Goal: Information Seeking & Learning: Learn about a topic

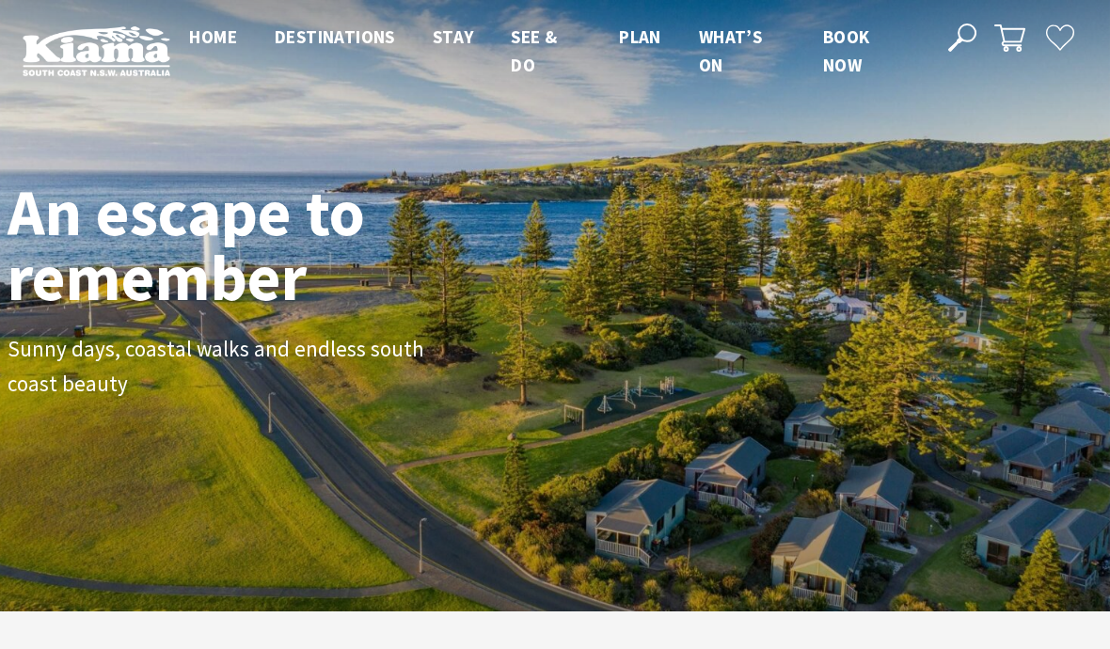
scroll to position [272, 1095]
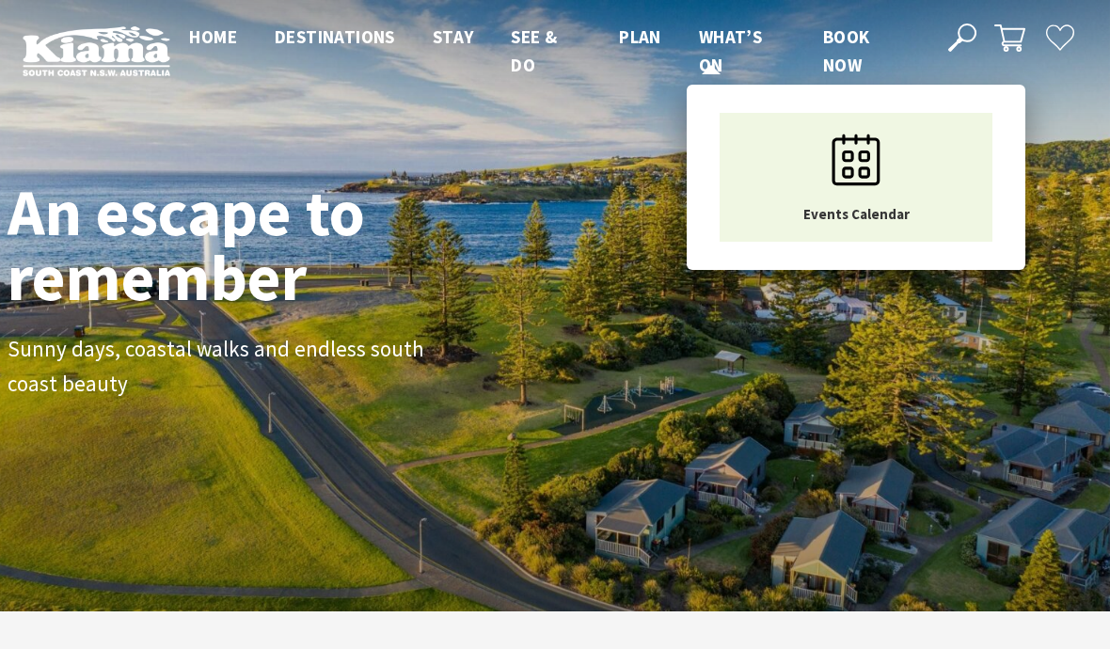
click at [722, 31] on span "What’s On" at bounding box center [730, 50] width 63 height 51
click at [864, 165] on icon "Main Menu" at bounding box center [856, 160] width 94 height 94
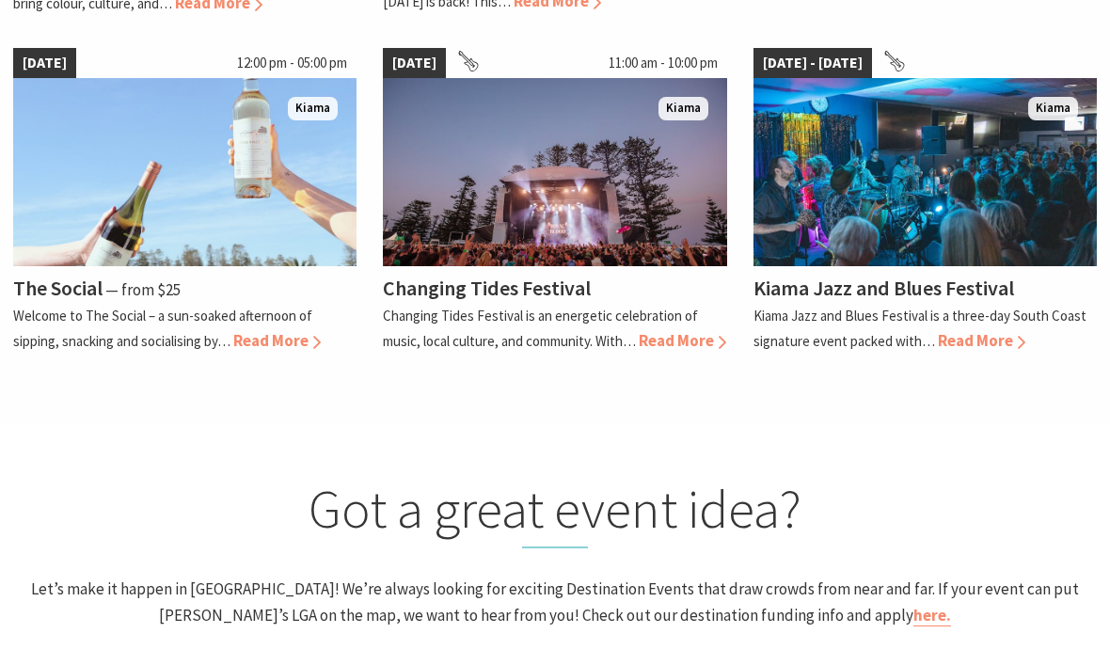
scroll to position [1709, 0]
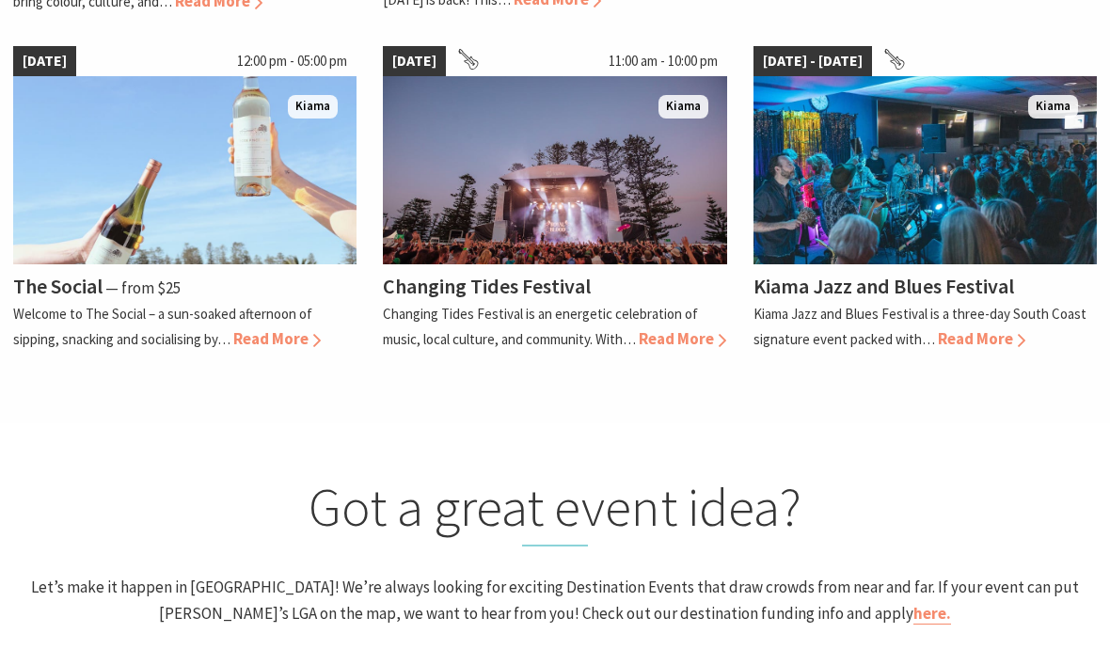
click at [982, 328] on span "Read More" at bounding box center [981, 338] width 87 height 21
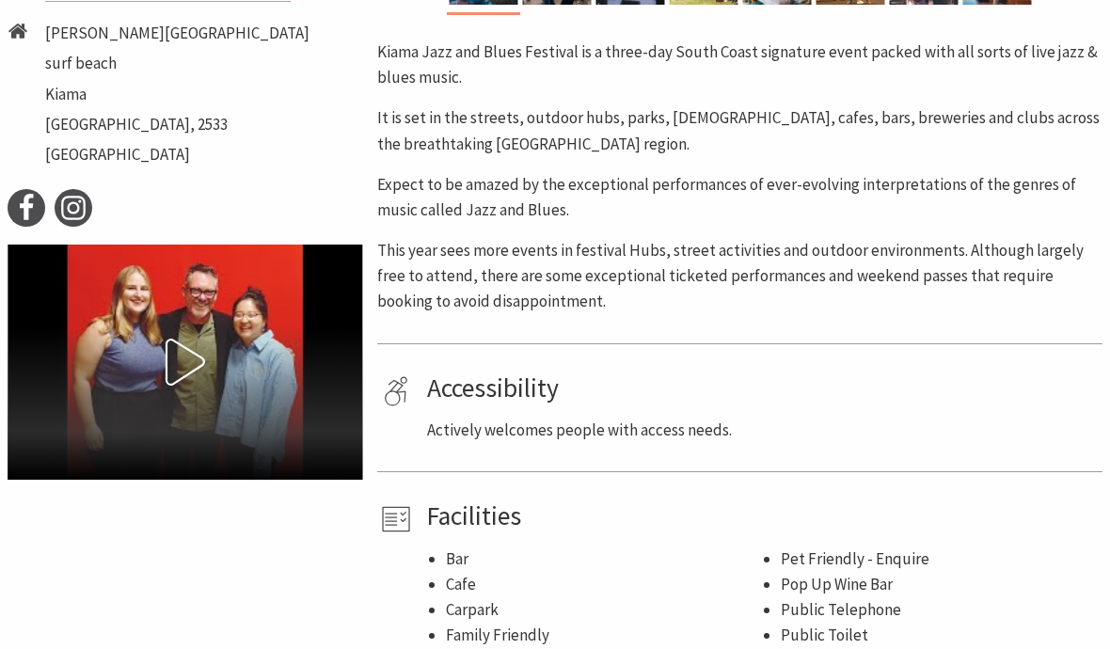
scroll to position [909, 0]
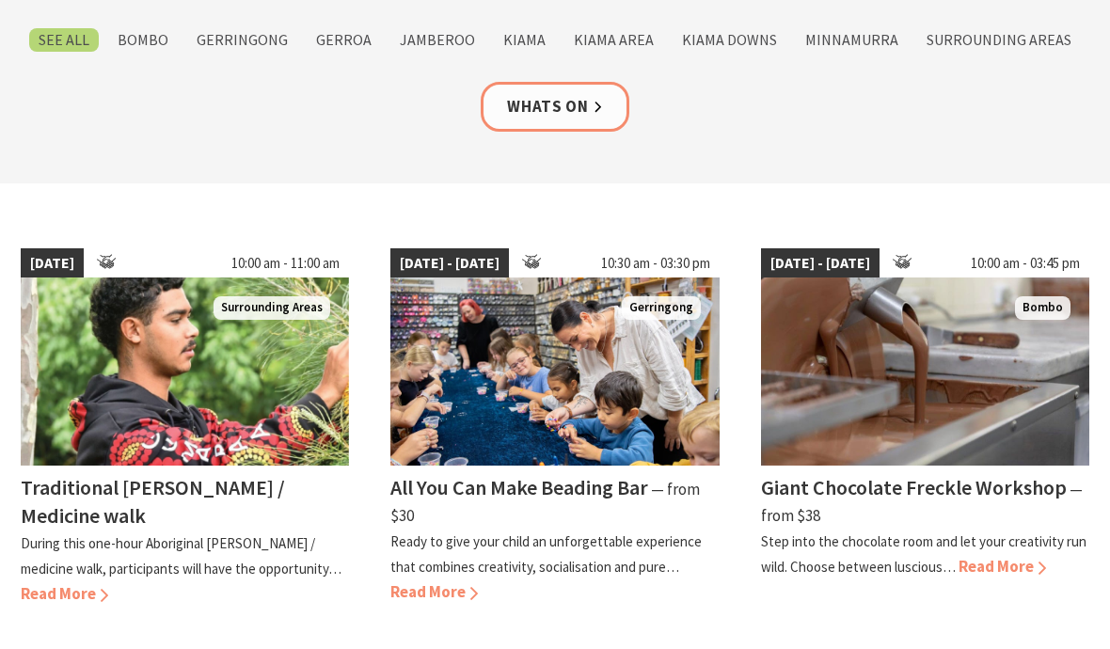
scroll to position [347, 0]
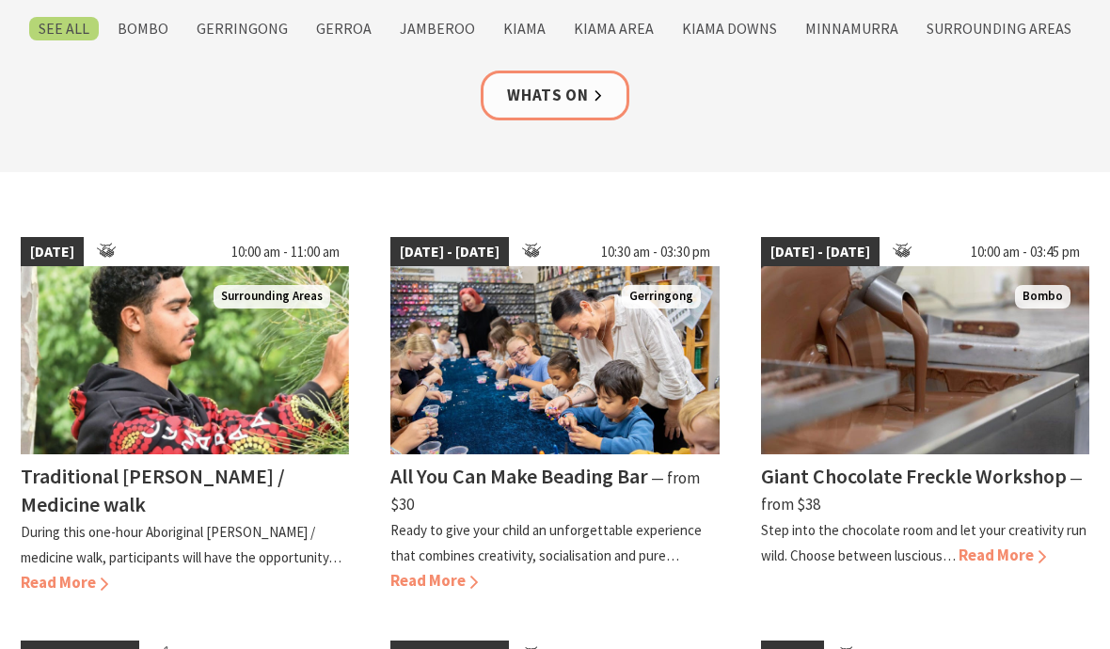
click at [993, 551] on span "Read More" at bounding box center [1001, 554] width 87 height 21
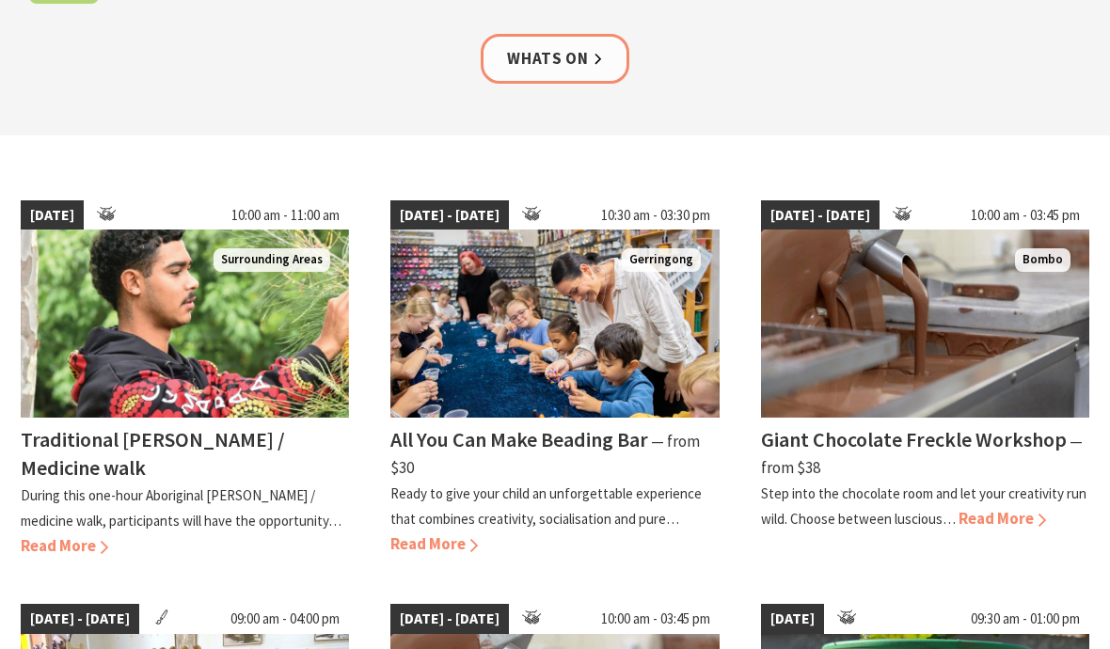
scroll to position [352, 0]
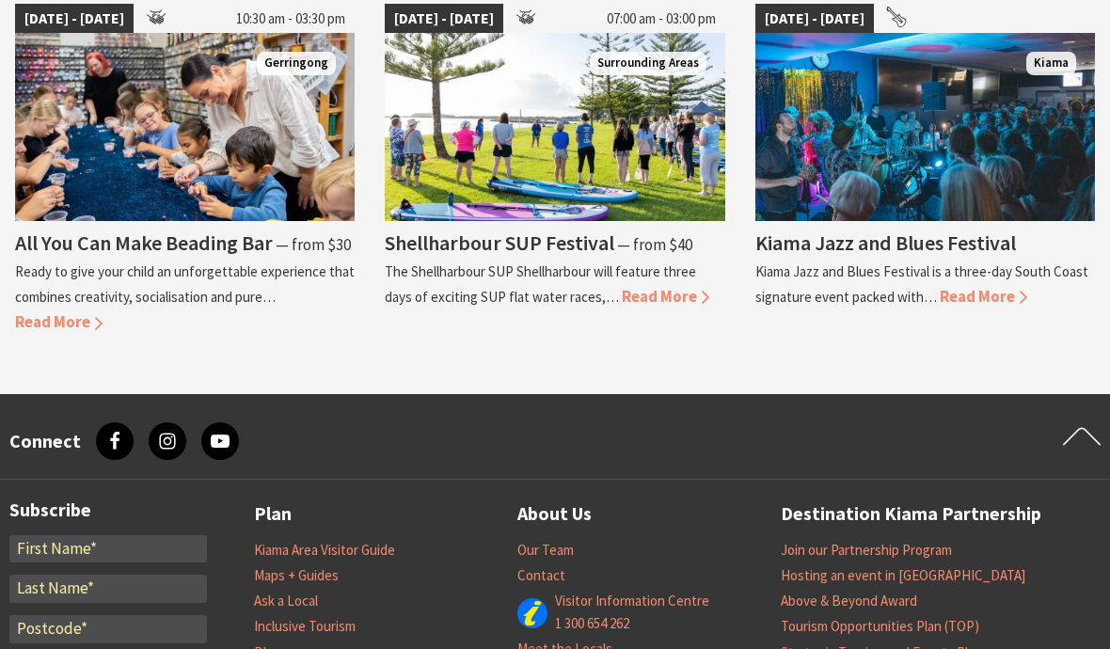
scroll to position [1825, 0]
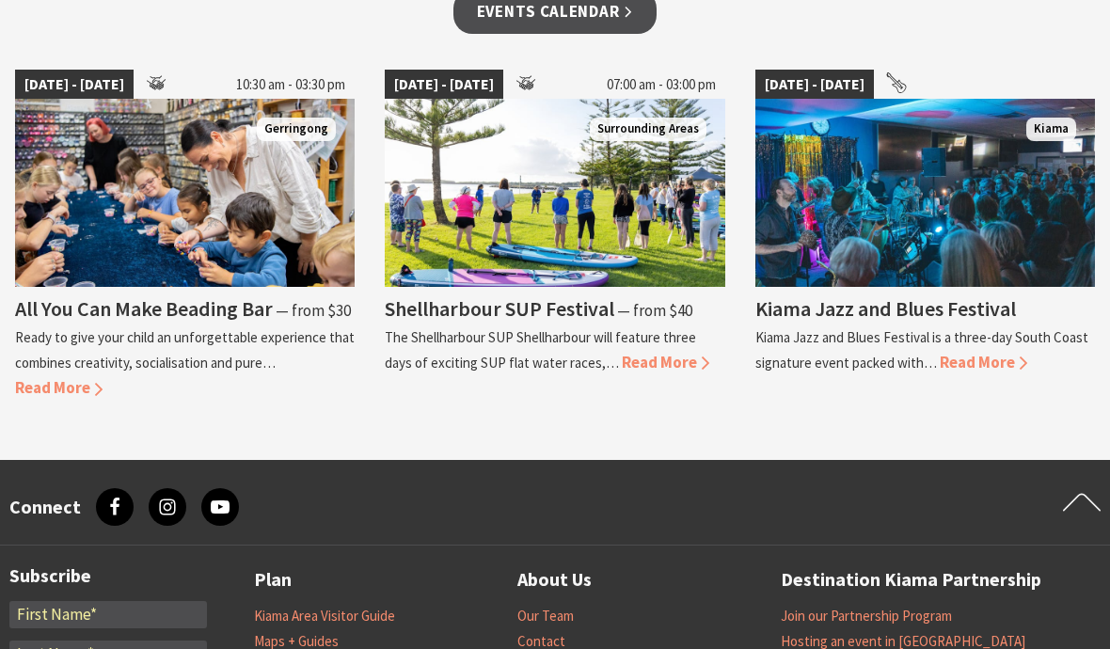
click at [961, 360] on span "Read More" at bounding box center [982, 362] width 87 height 21
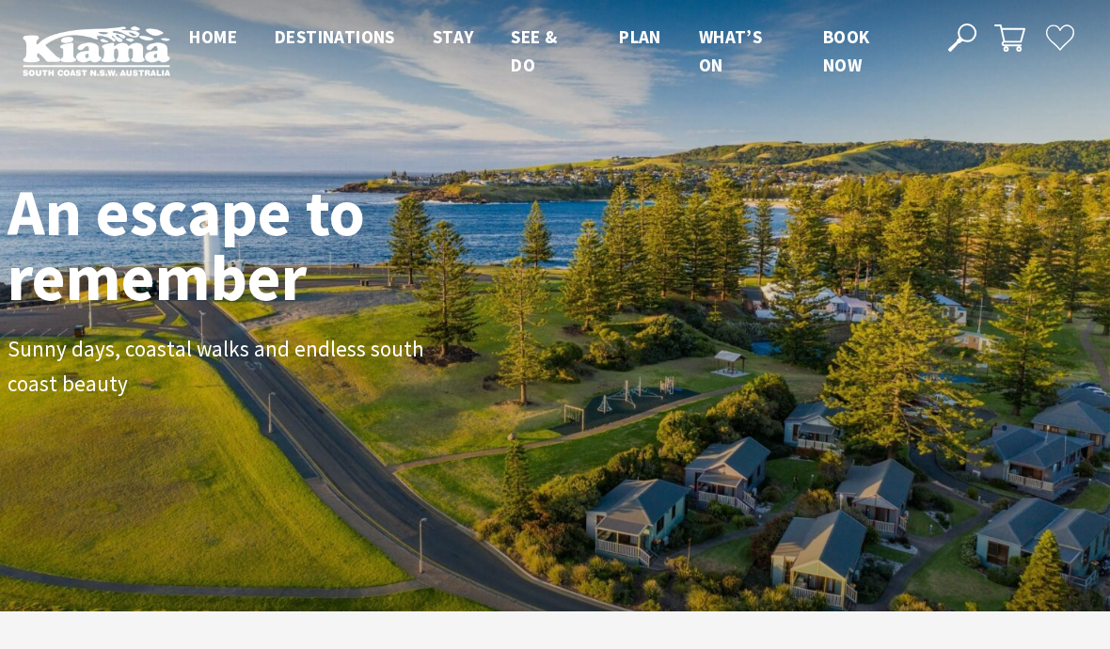
scroll to position [311, 1095]
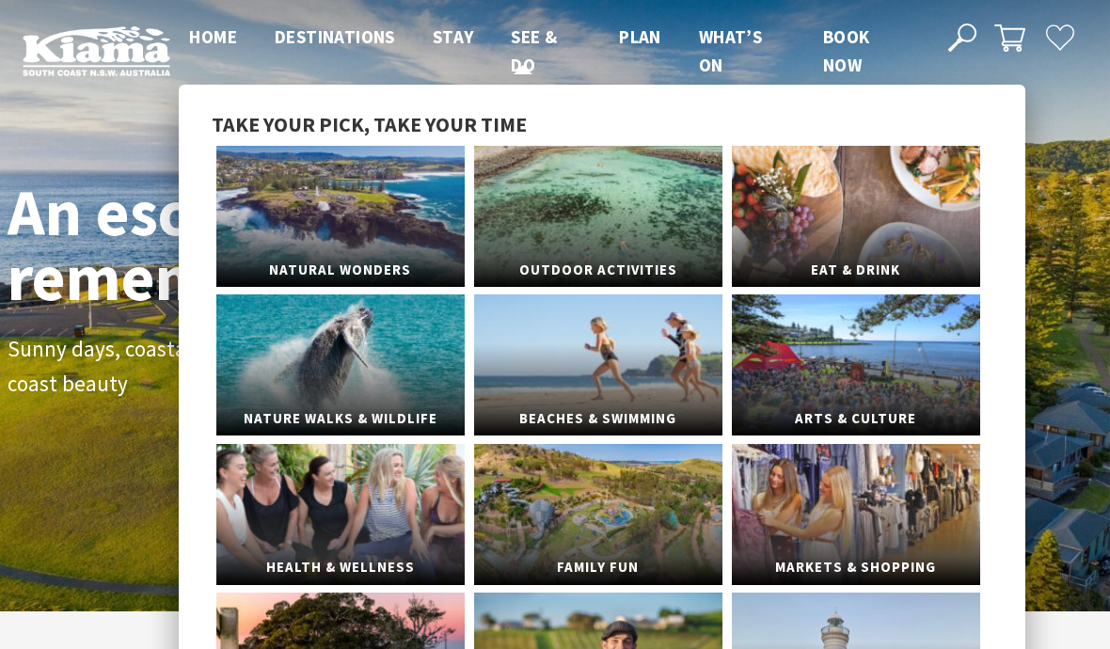
click at [528, 46] on span "See & Do" at bounding box center [534, 50] width 46 height 51
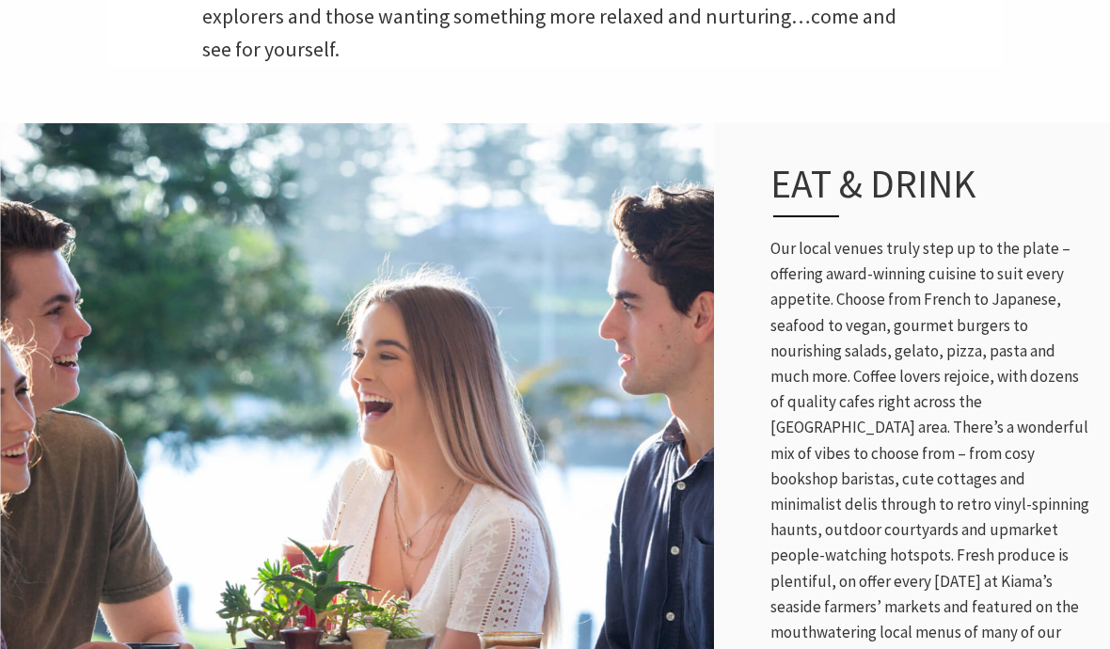
click at [699, 478] on img at bounding box center [357, 436] width 714 height 632
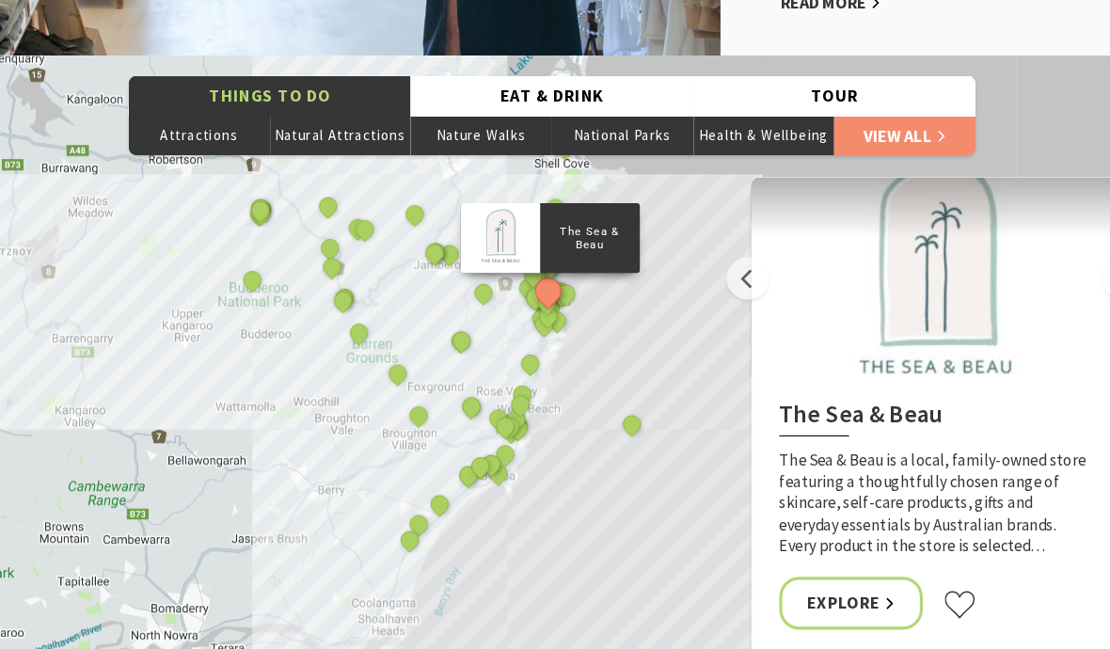
scroll to position [3856, 0]
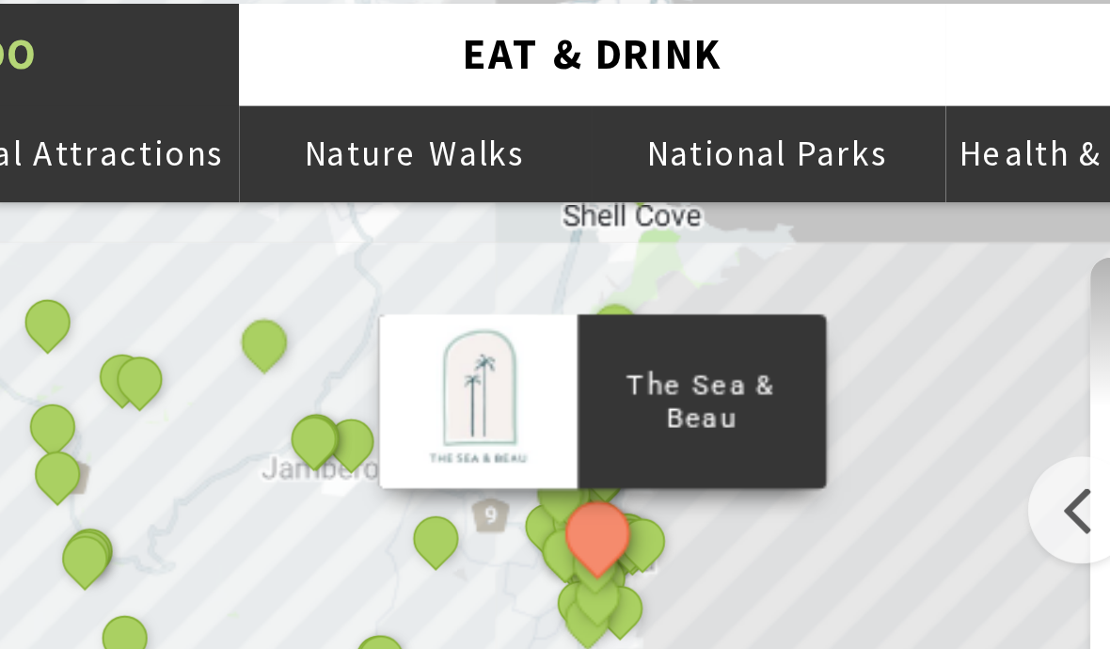
click at [743, 168] on div at bounding box center [917, 262] width 348 height 188
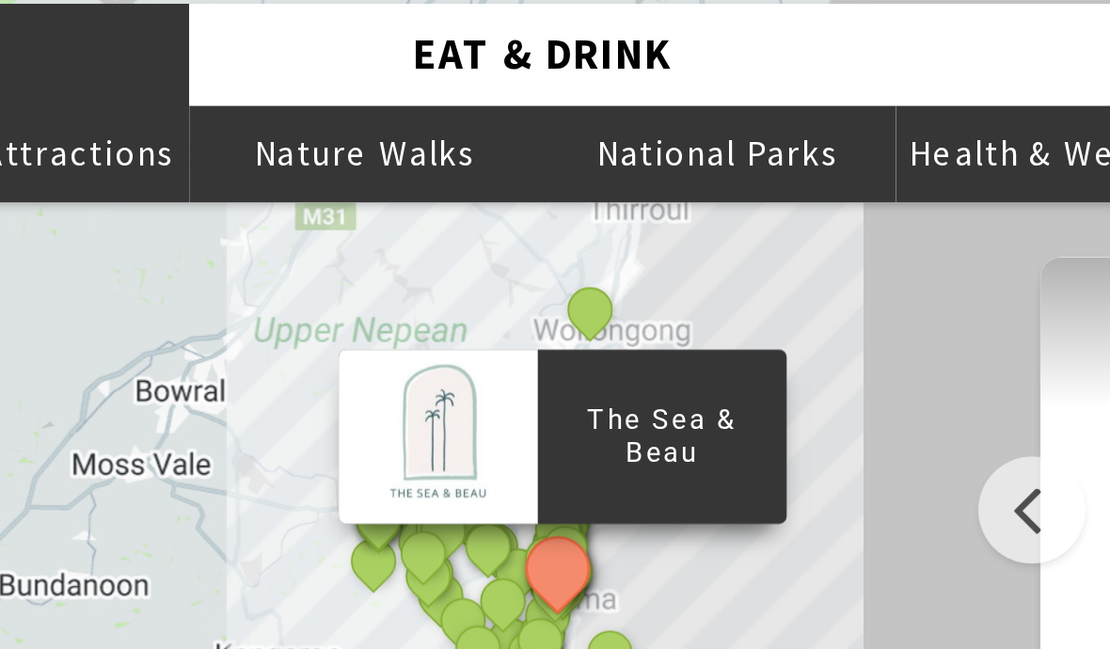
click at [568, 306] on button "See detail about Pottery at Old Toolijooa School" at bounding box center [580, 318] width 24 height 24
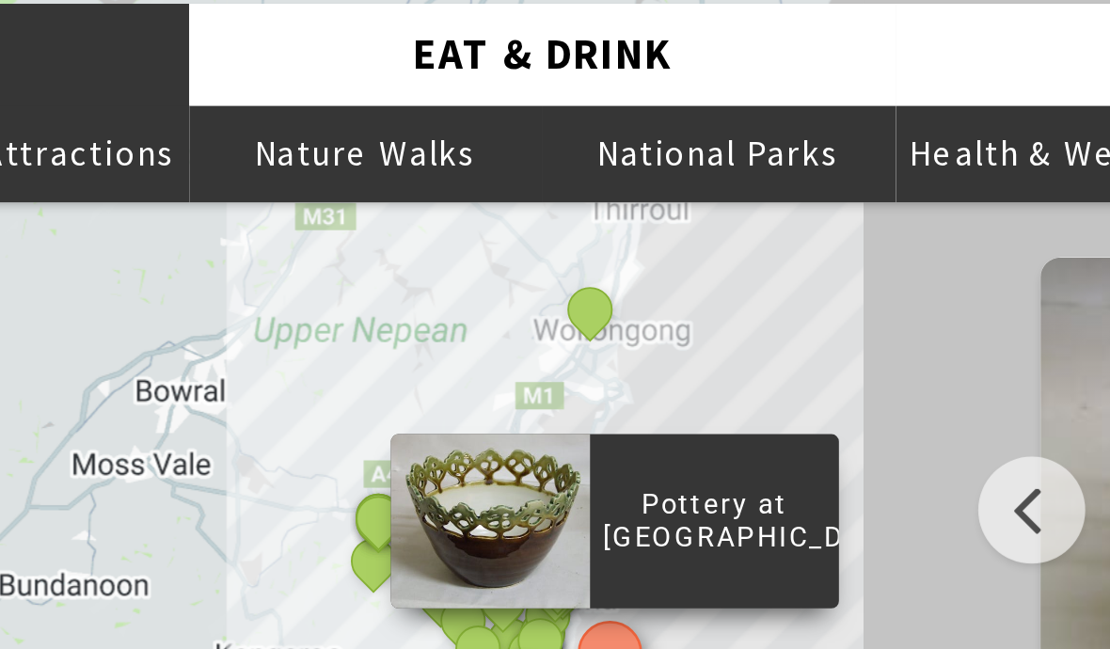
click at [515, 333] on button "See detail about Seven Mile Beach National Park" at bounding box center [527, 345] width 24 height 24
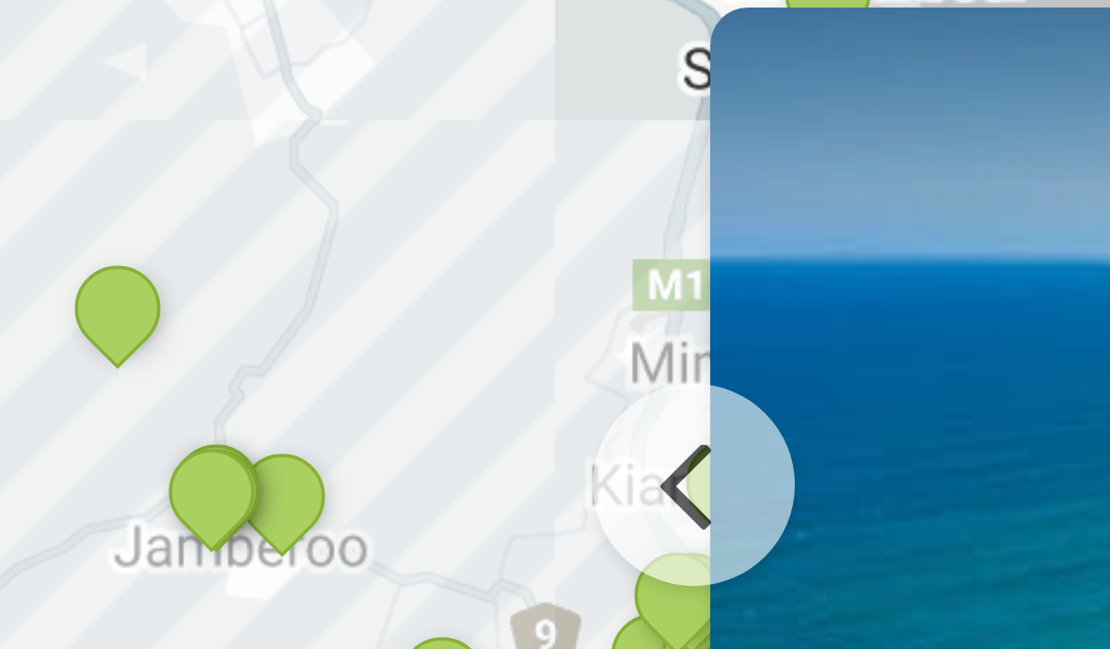
click at [656, 336] on button "See detail about Saddleback Mountain Lookout, Kiama" at bounding box center [668, 348] width 24 height 24
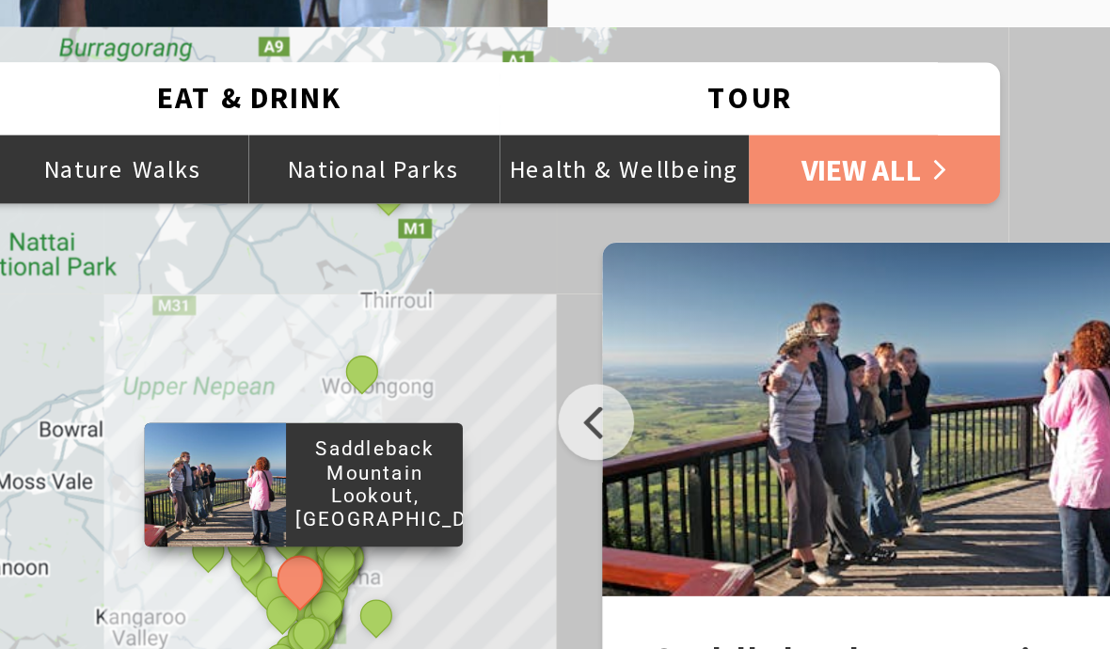
click at [591, 326] on button "See detail about Surf Beach, Kiama" at bounding box center [603, 338] width 24 height 24
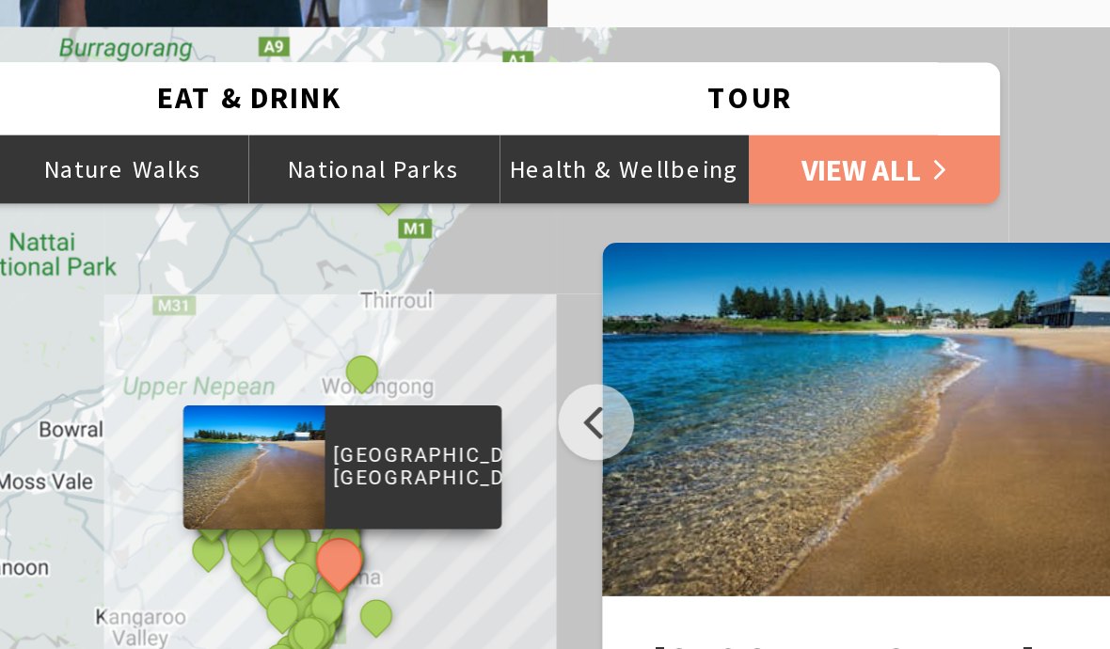
click at [603, 226] on button "See detail about Miss Zoe's School of Dance" at bounding box center [615, 238] width 24 height 24
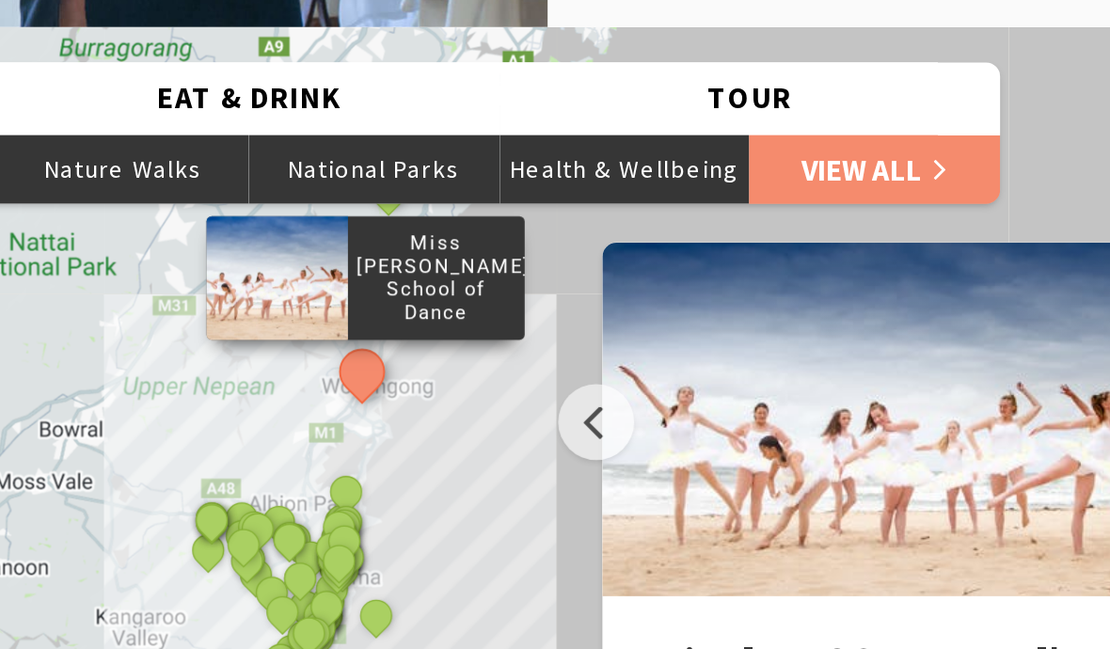
click at [594, 290] on button "See detail about Shellharbour Wild" at bounding box center [606, 302] width 24 height 24
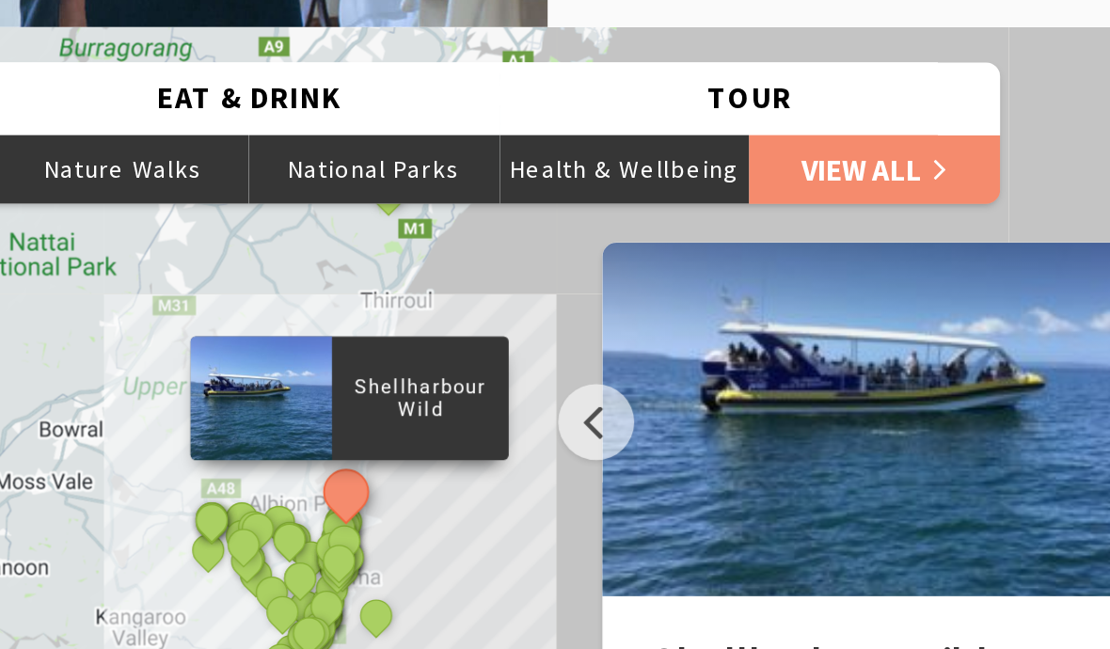
click at [593, 315] on button "See detail about Bombo Headland" at bounding box center [605, 327] width 24 height 24
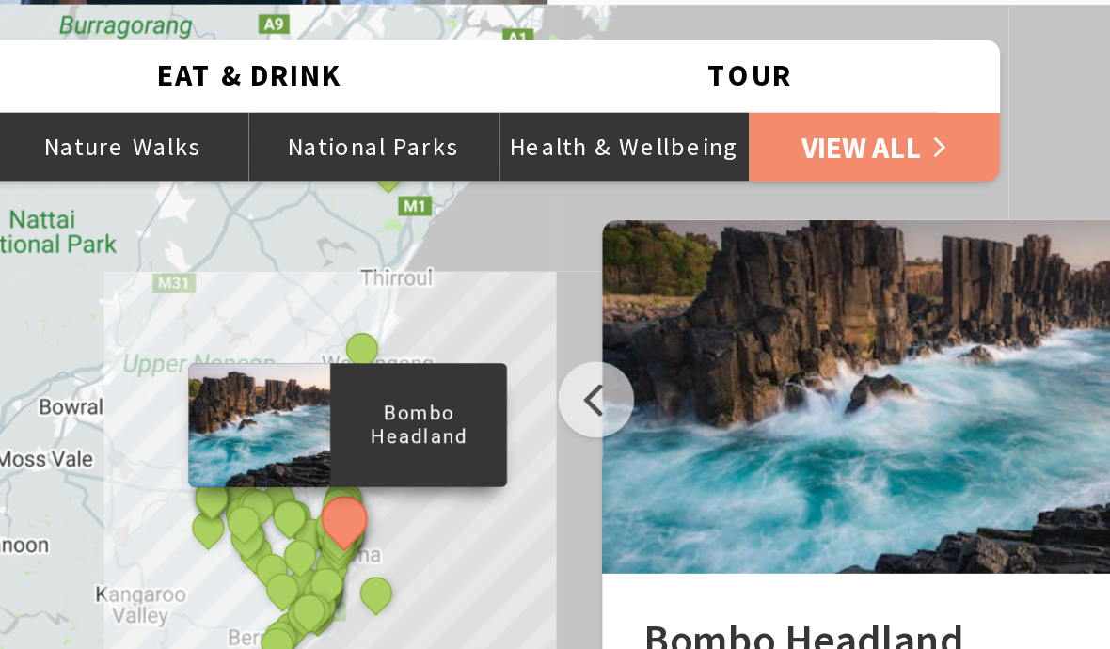
click at [590, 331] on div "Easts Beach, Kiama" at bounding box center [604, 345] width 28 height 28
click at [584, 350] on div "Werri Beach and Point, Gerringong" at bounding box center [598, 364] width 28 height 28
click at [584, 350] on button "See detail about Werri Beach and Point, Gerringong" at bounding box center [596, 362] width 24 height 24
